Goal: Transaction & Acquisition: Purchase product/service

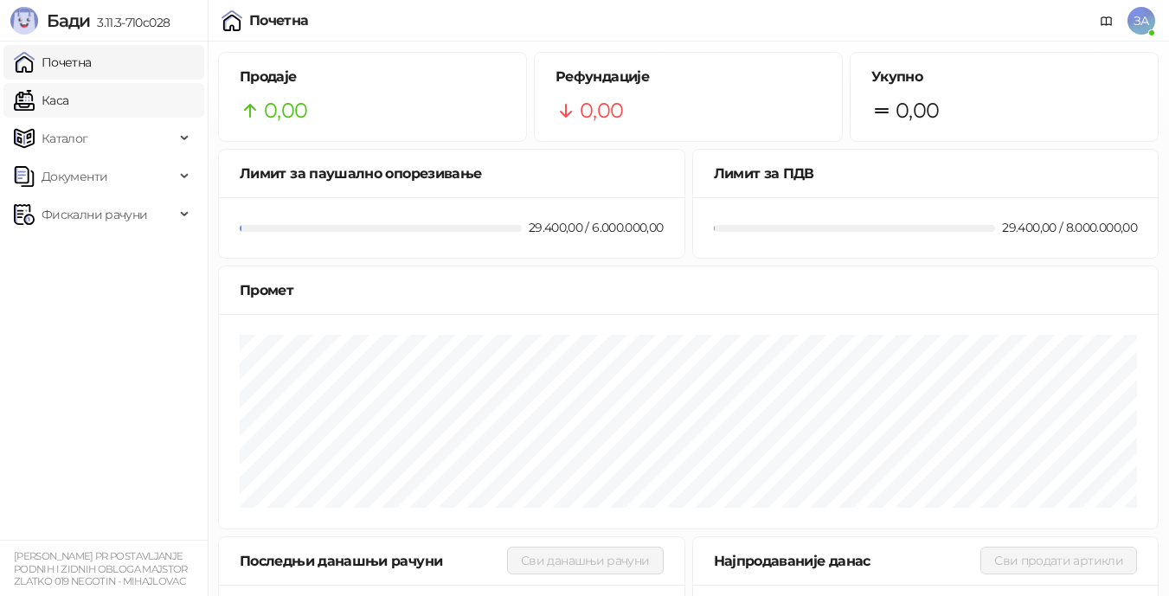
click at [68, 95] on link "Каса" at bounding box center [41, 100] width 55 height 35
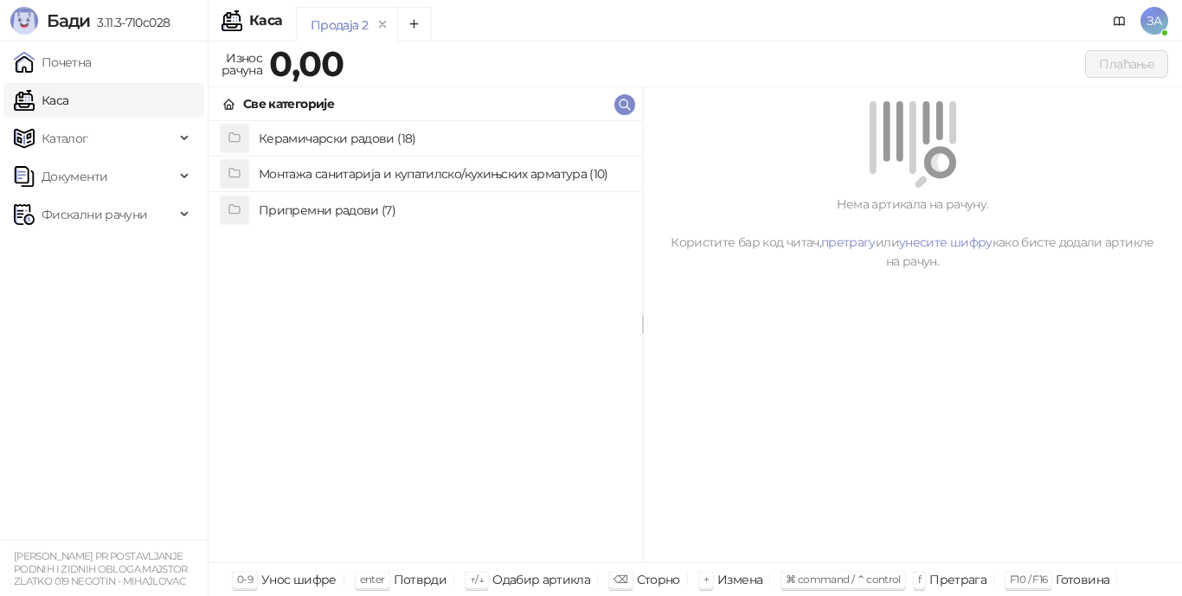
click at [357, 140] on h4 "Керамичарски радови (18)" at bounding box center [444, 139] width 370 height 28
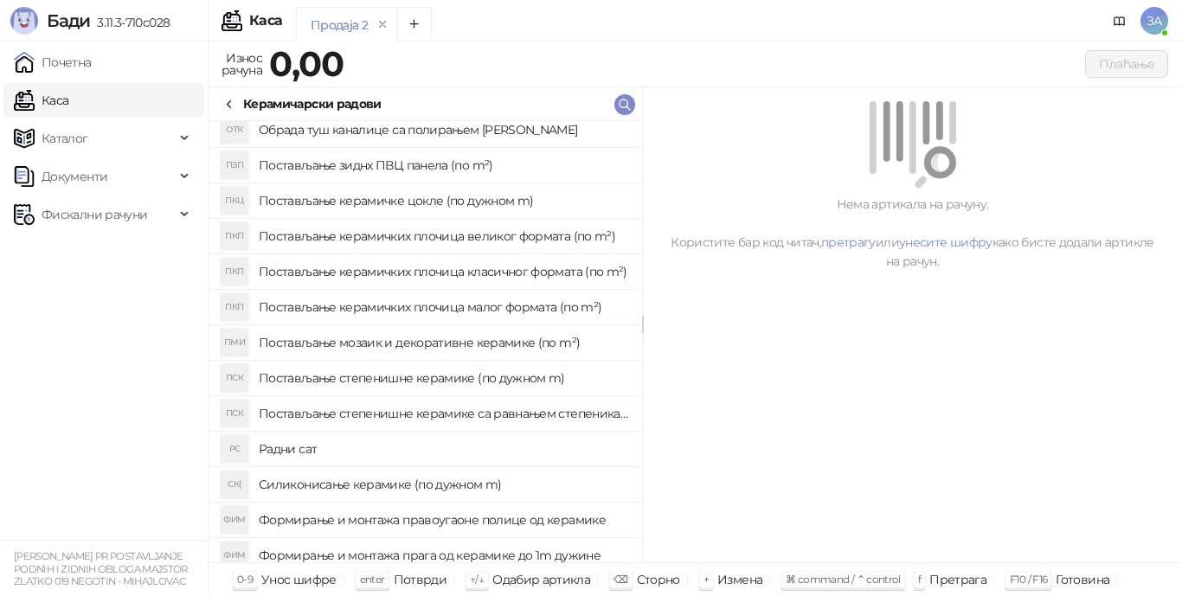
scroll to position [156, 0]
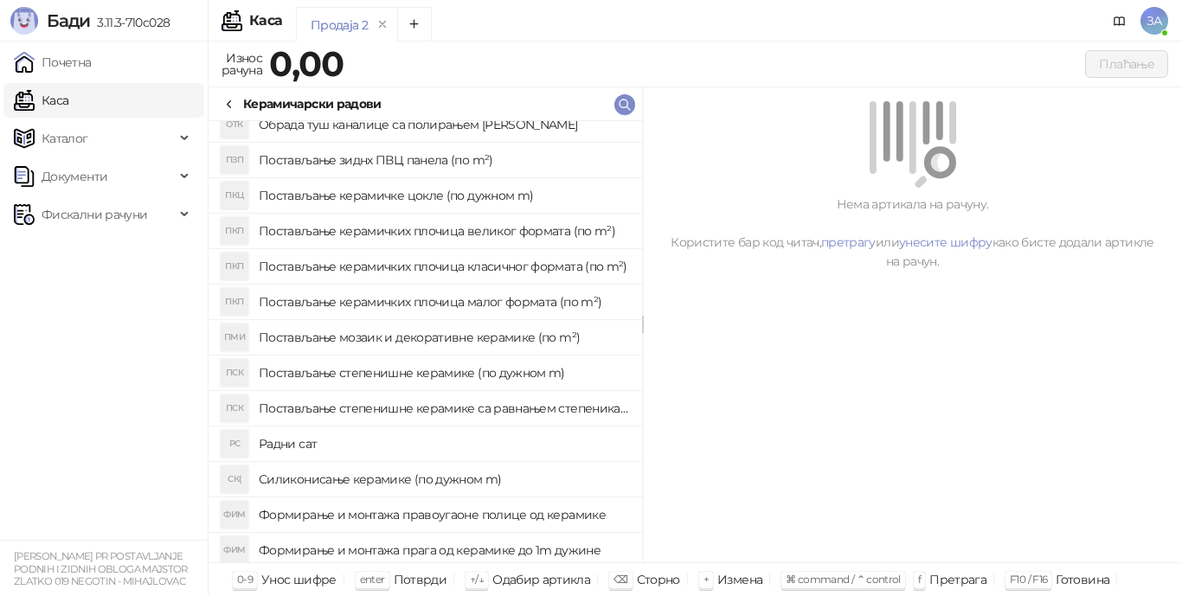
click at [431, 370] on h4 "Постављање степенишне керамике (по дужном m)" at bounding box center [444, 373] width 370 height 28
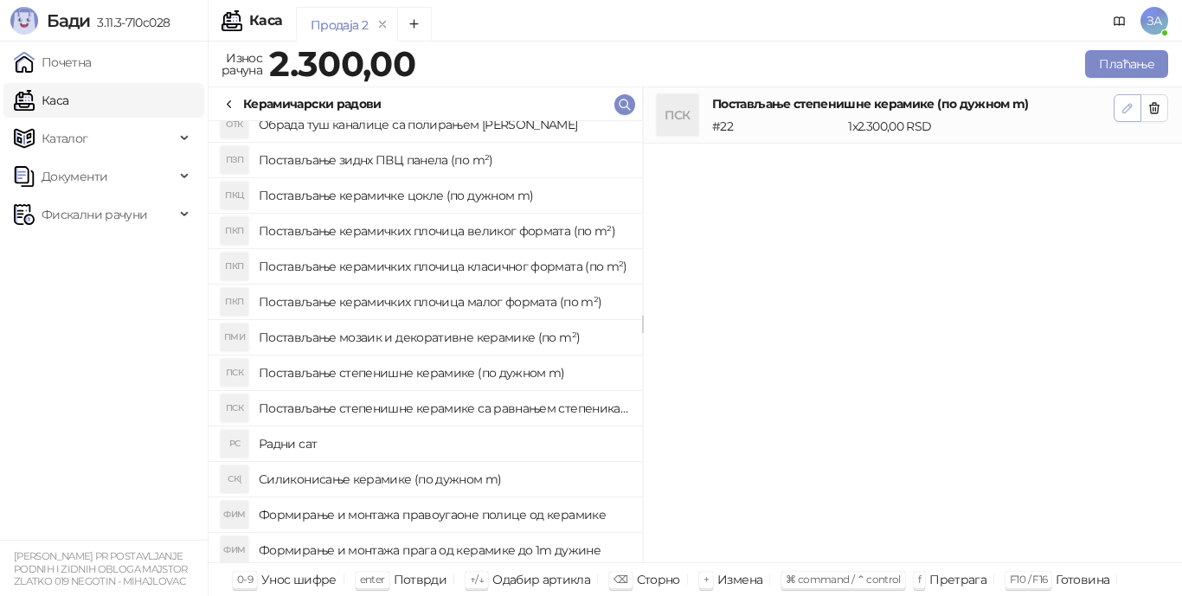
click at [1122, 111] on icon "button" at bounding box center [1128, 108] width 14 height 14
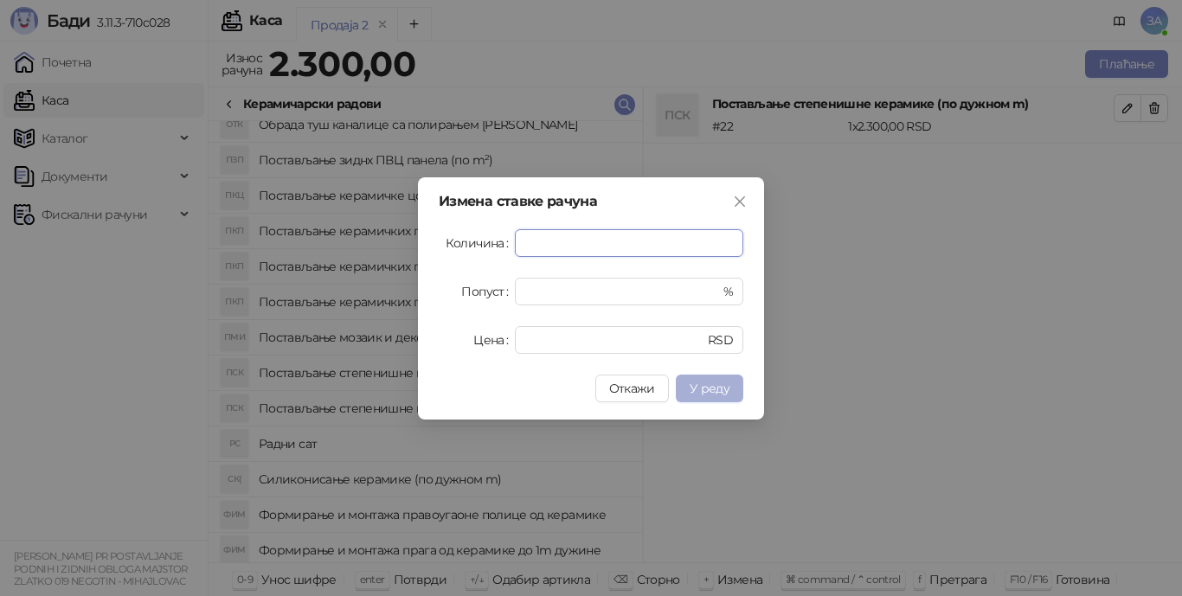
type input "**"
click at [711, 385] on span "У реду" at bounding box center [710, 389] width 40 height 16
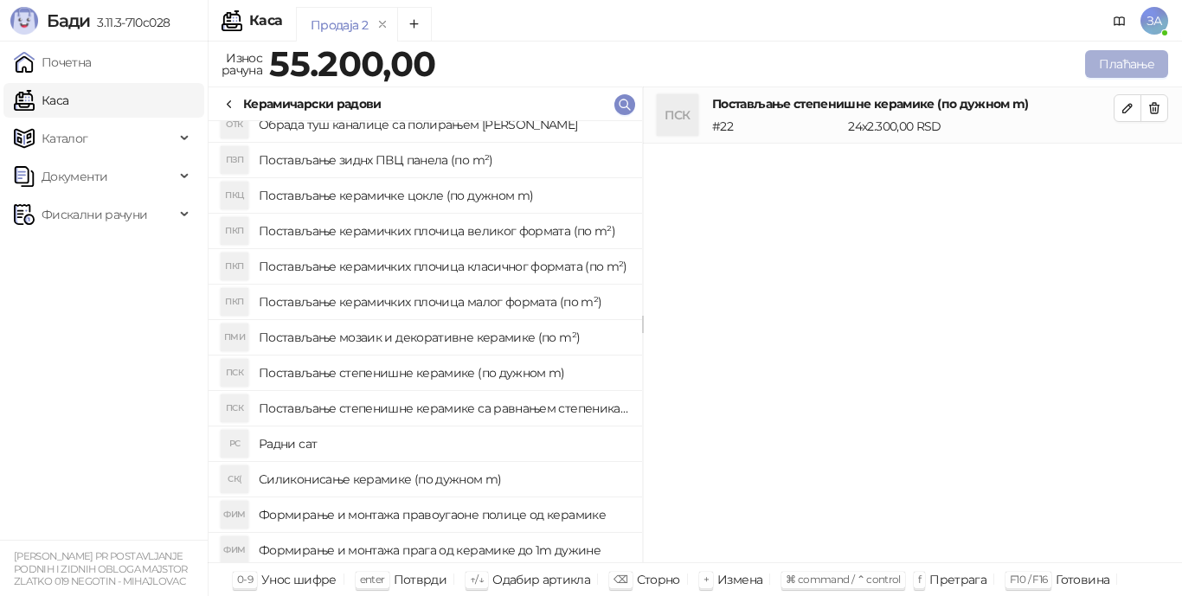
click at [1099, 61] on button "Плаћање" at bounding box center [1126, 64] width 83 height 28
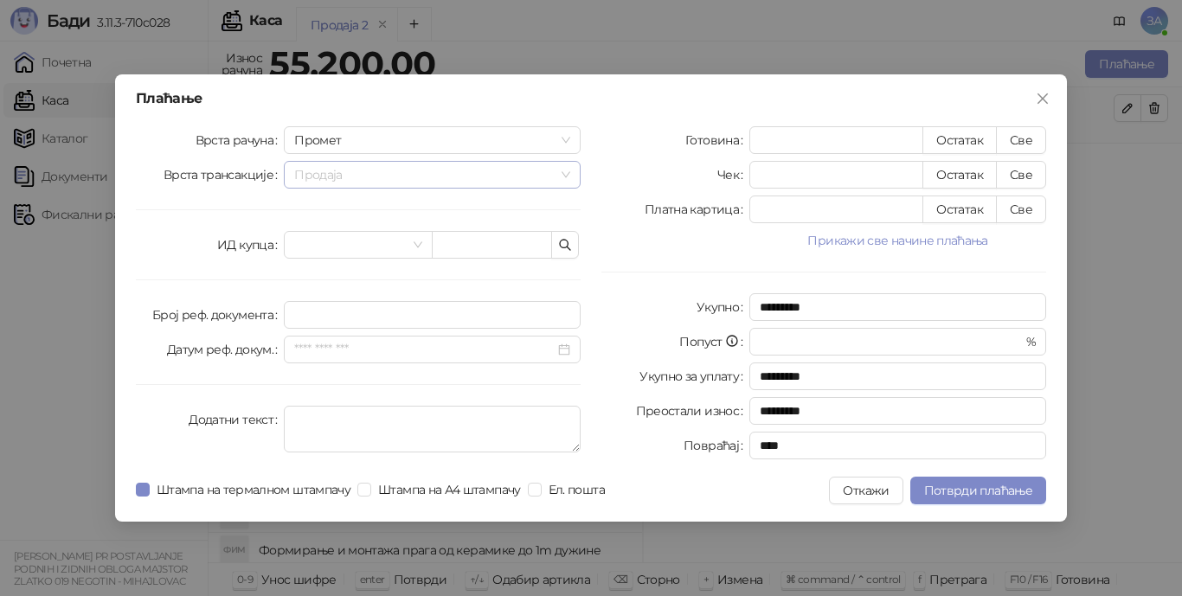
click at [562, 180] on span "Продаја" at bounding box center [432, 175] width 276 height 26
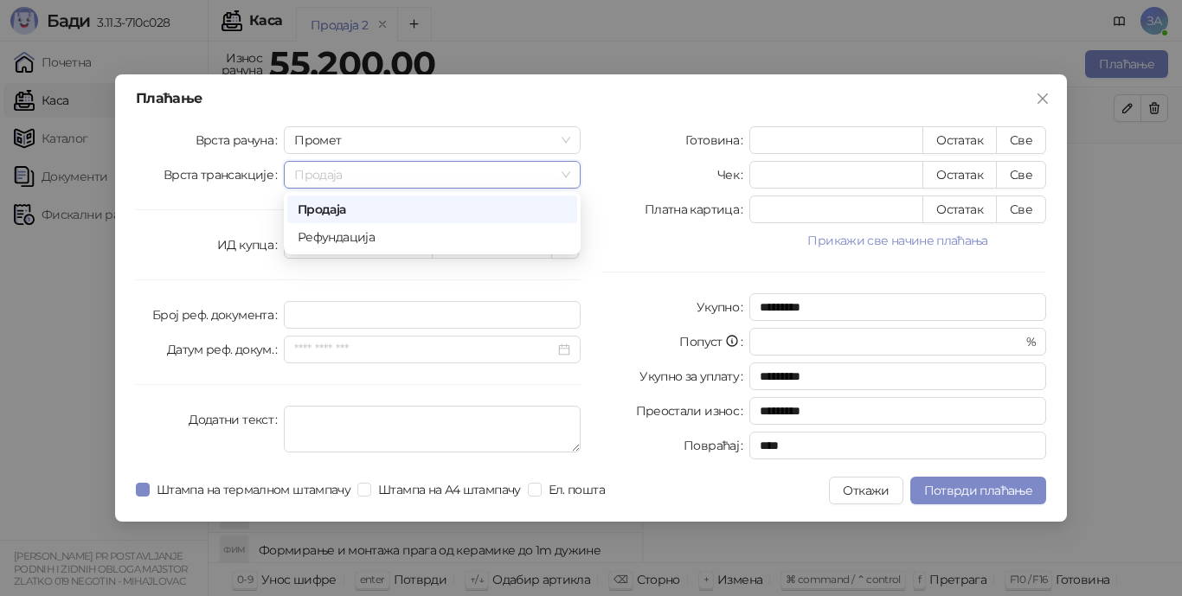
click at [562, 180] on span "Продаја" at bounding box center [432, 175] width 276 height 26
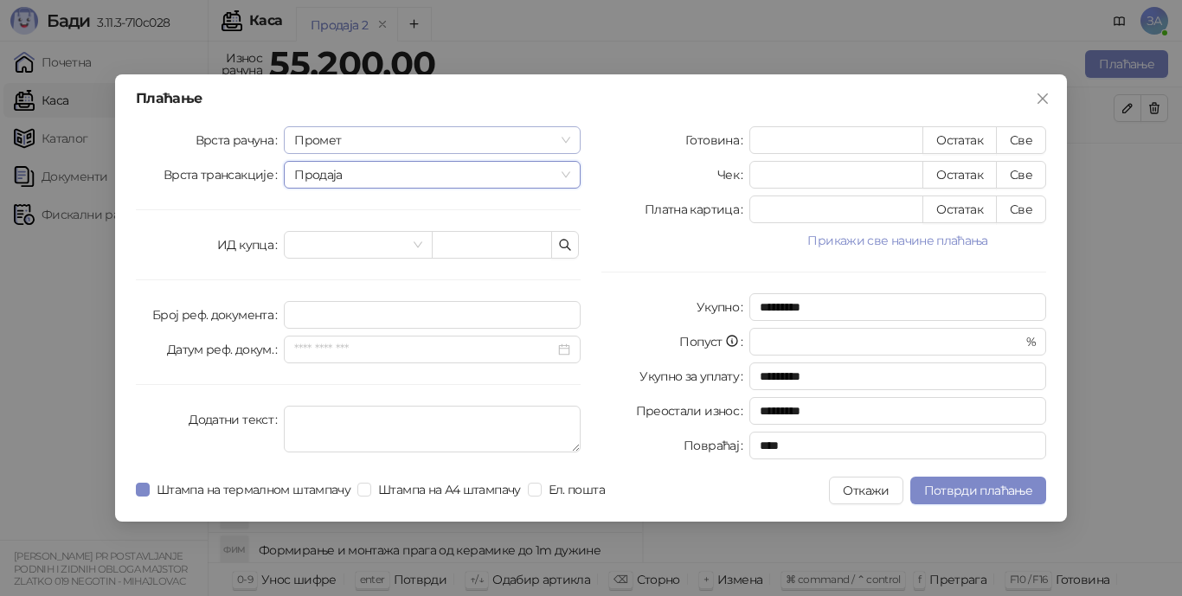
click at [566, 141] on span "Промет" at bounding box center [432, 140] width 276 height 26
click at [1014, 140] on button "Све" at bounding box center [1021, 140] width 50 height 28
type input "*****"
type input "****"
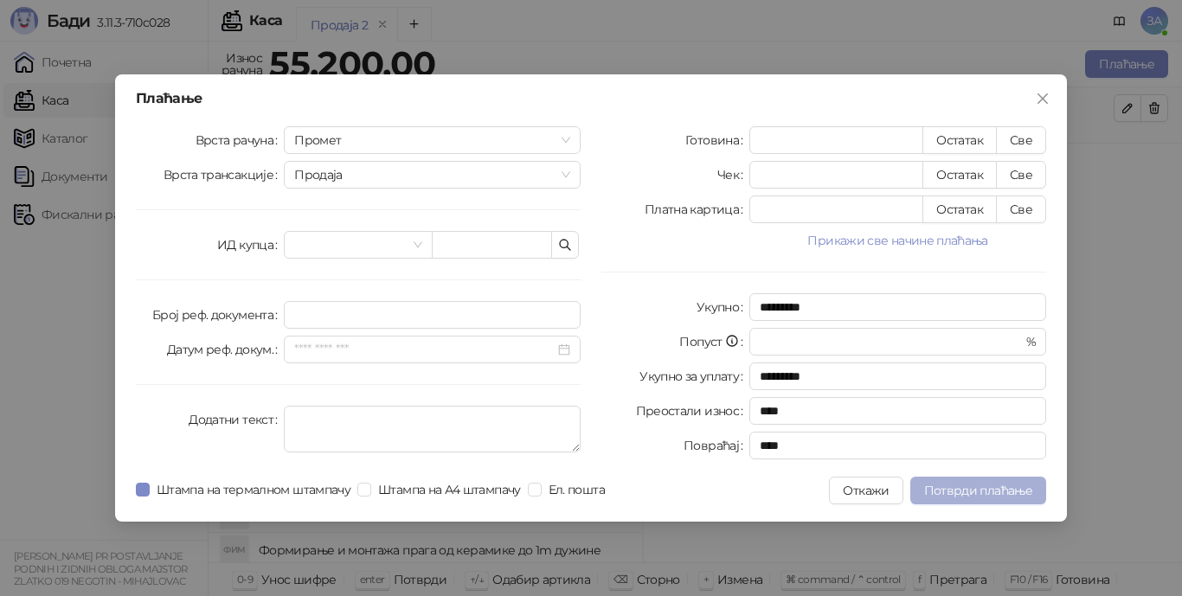
click at [964, 490] on span "Потврди плаћање" at bounding box center [978, 491] width 108 height 16
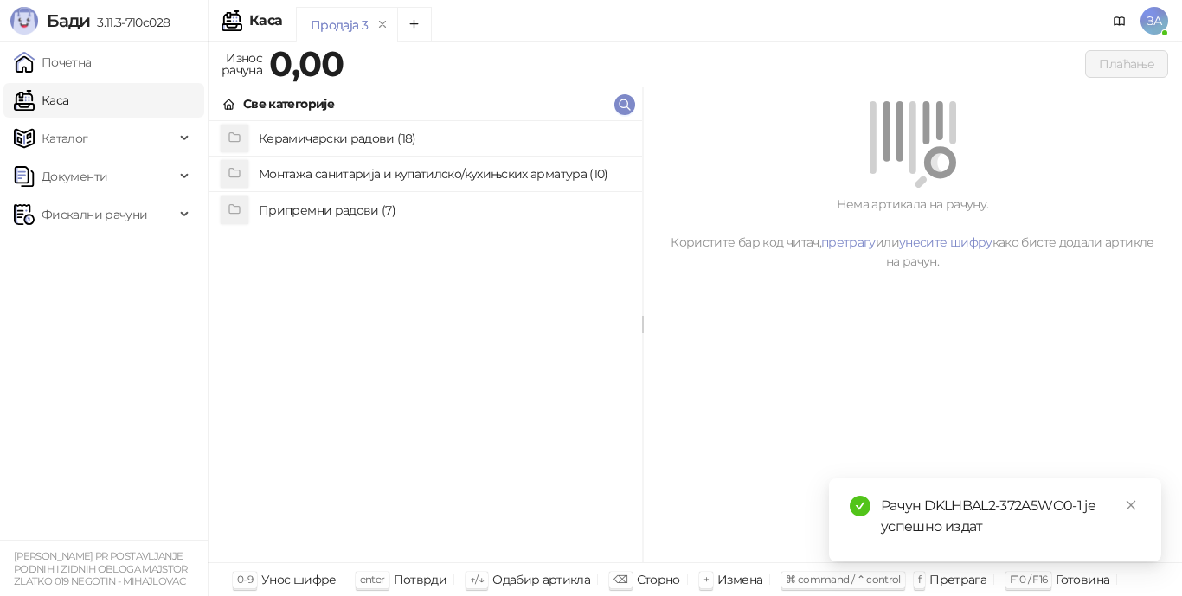
click at [963, 517] on div "Рачун DKLHBAL2-372A5WO0-1 је успешно издат" at bounding box center [1011, 517] width 260 height 42
click at [82, 217] on span "Фискални рачуни" at bounding box center [95, 214] width 106 height 35
click at [93, 254] on link "Издати рачуни" at bounding box center [79, 252] width 116 height 35
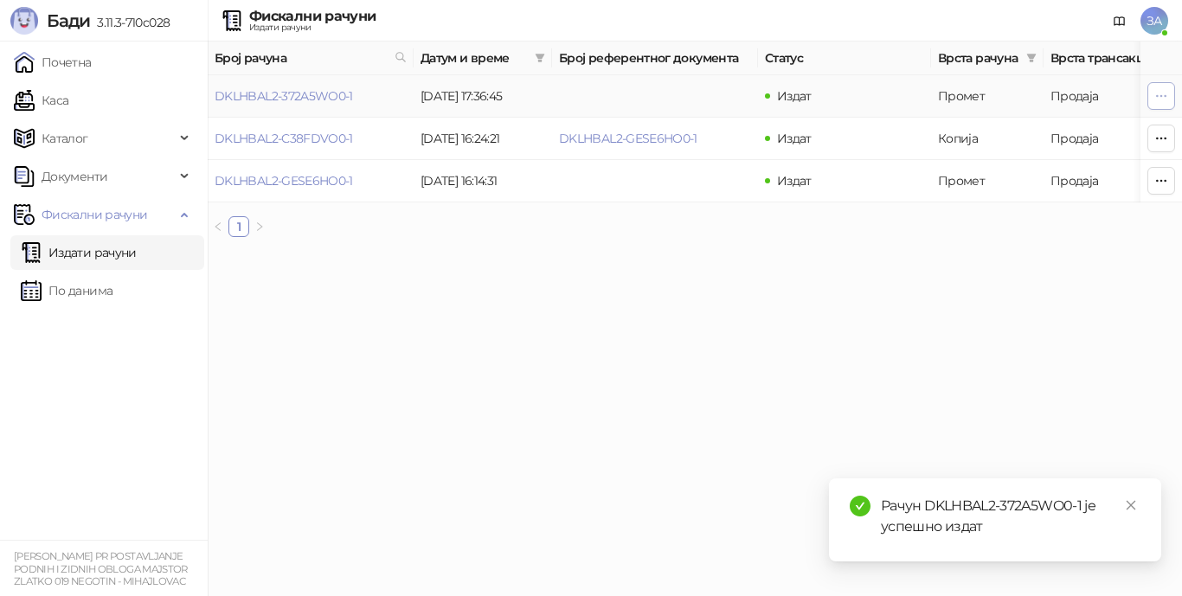
click at [1158, 98] on icon "button" at bounding box center [1162, 96] width 14 height 14
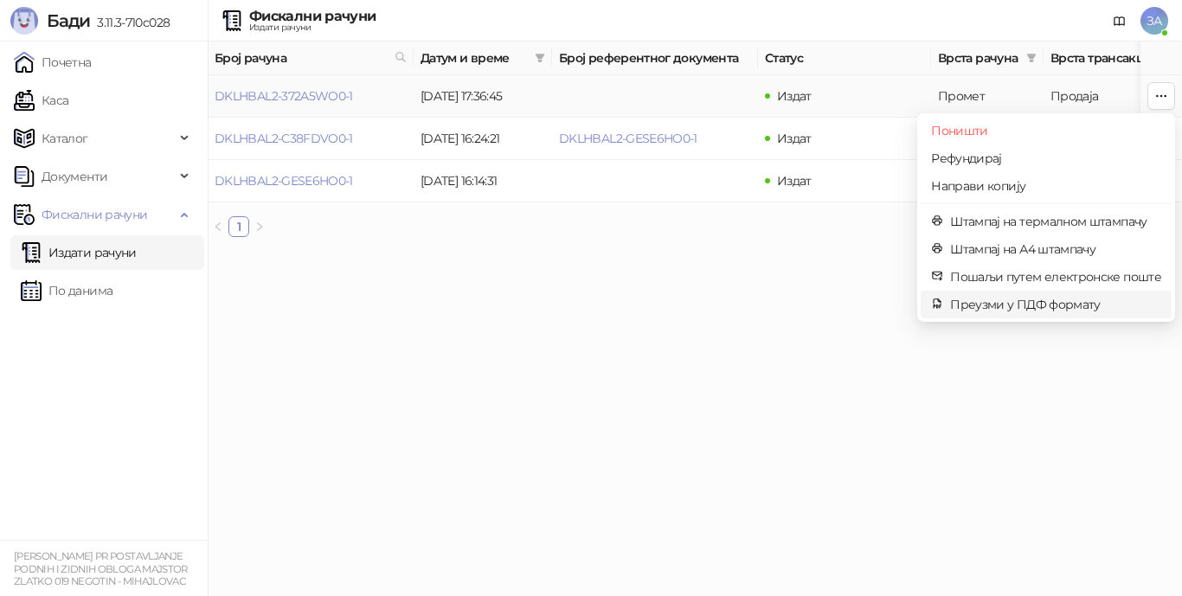
click at [1031, 306] on span "Преузми у ПДФ формату" at bounding box center [1055, 304] width 211 height 19
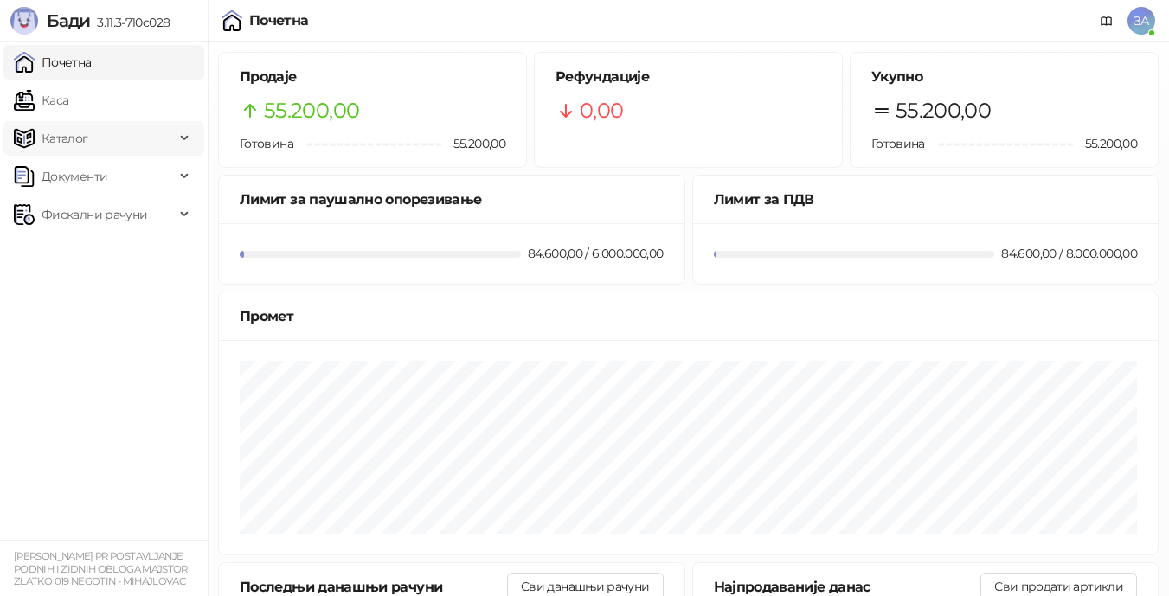
click at [83, 145] on span "Каталог" at bounding box center [65, 138] width 47 height 35
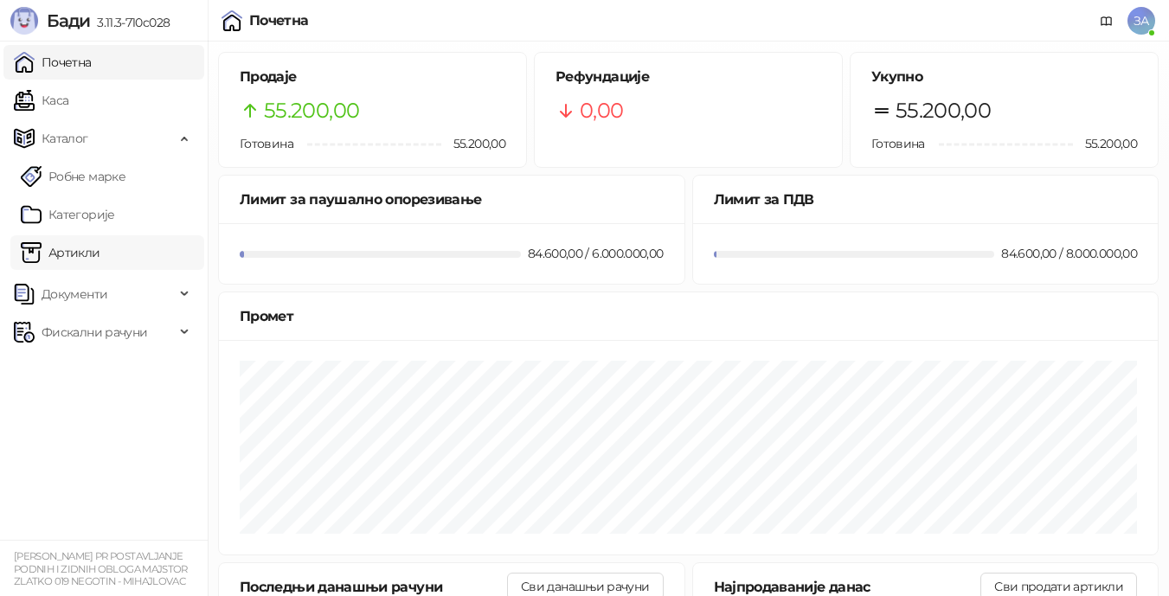
click at [83, 254] on link "Артикли" at bounding box center [61, 252] width 80 height 35
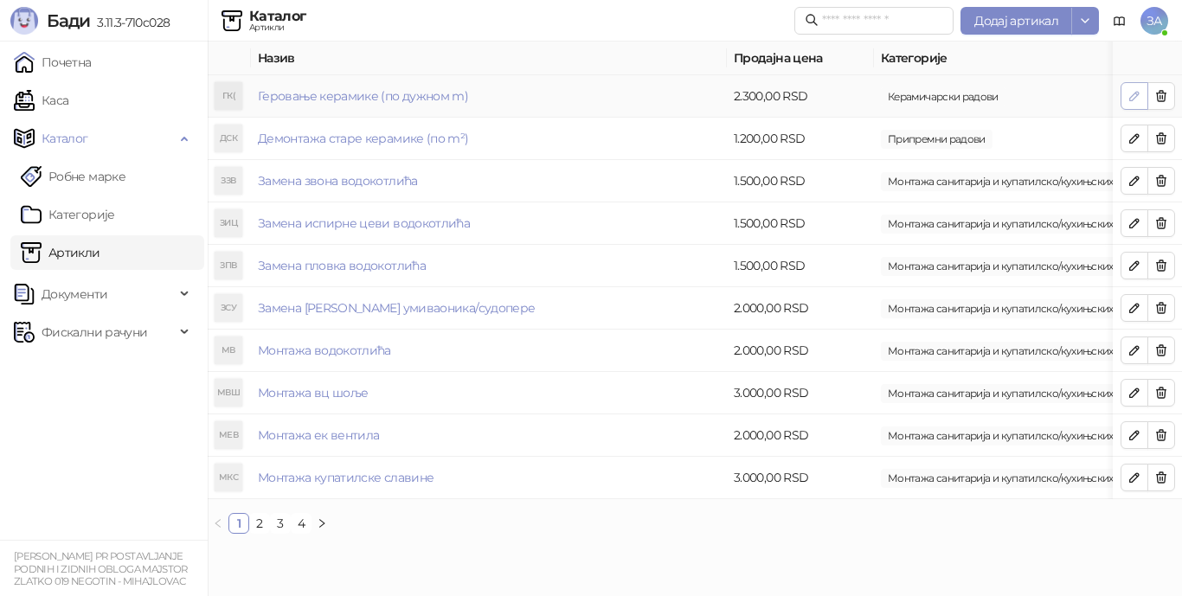
click at [1131, 98] on icon "button" at bounding box center [1134, 96] width 9 height 9
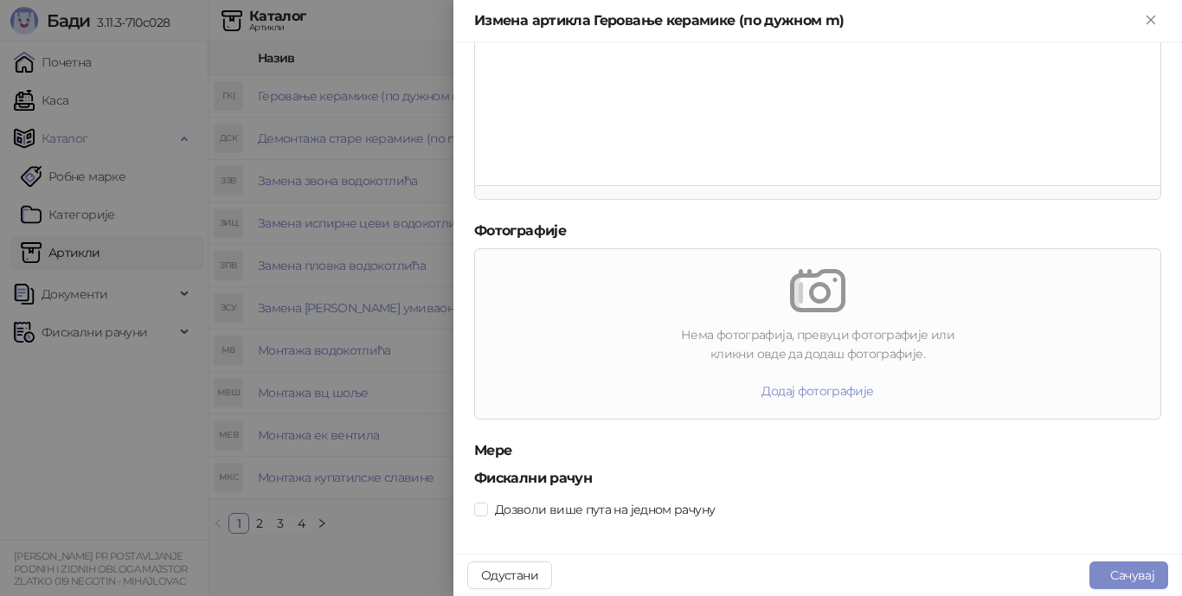
scroll to position [515, 0]
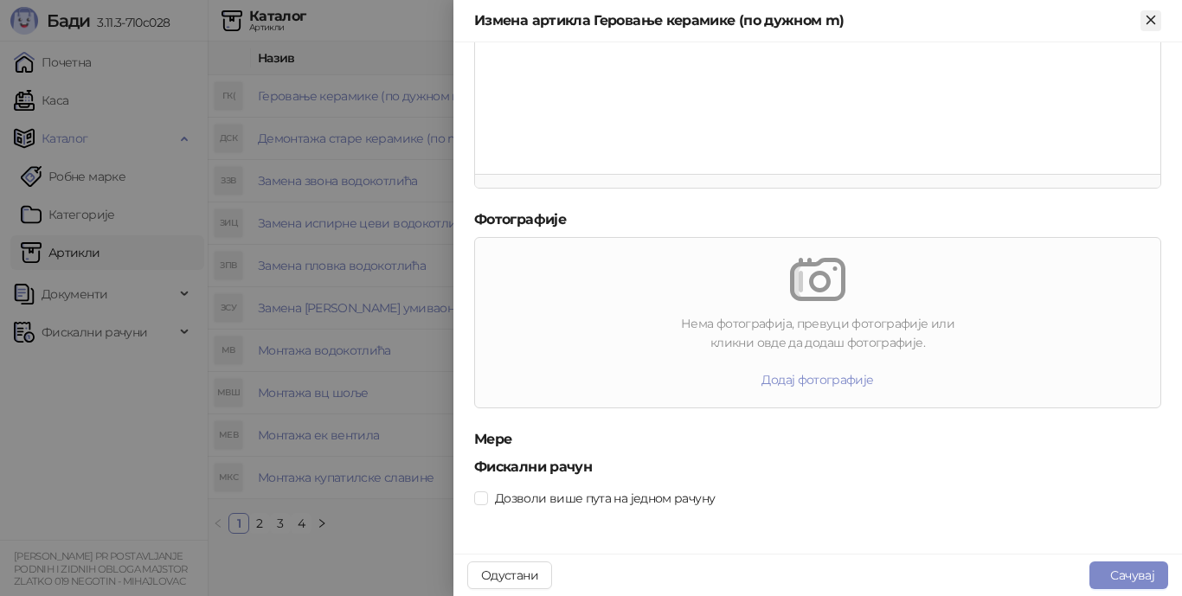
click at [1146, 26] on icon "Close" at bounding box center [1151, 20] width 16 height 16
